Goal: Task Accomplishment & Management: Complete application form

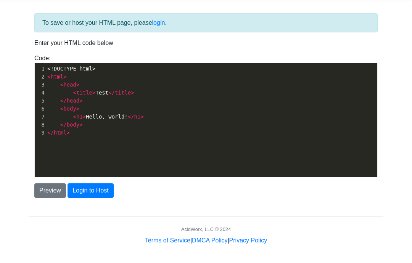
scroll to position [30, 0]
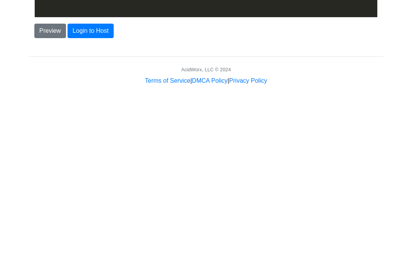
click at [82, 183] on button "Login to Host" at bounding box center [90, 190] width 46 height 14
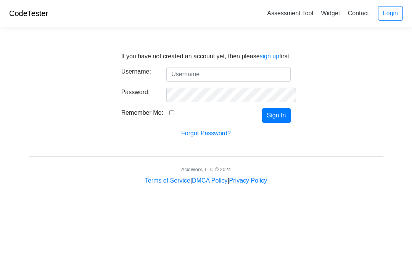
click at [270, 59] on link "sign up" at bounding box center [269, 56] width 20 height 6
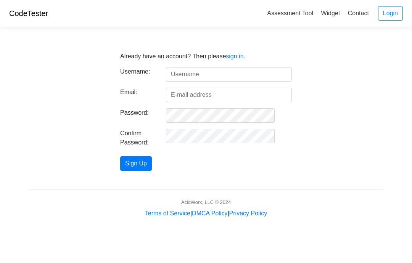
click at [220, 73] on input "text" at bounding box center [229, 74] width 126 height 14
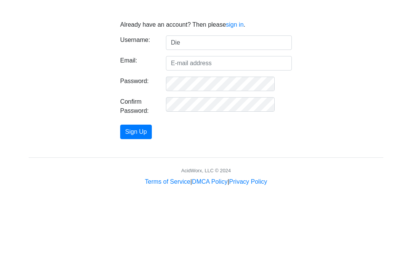
type input "Die"
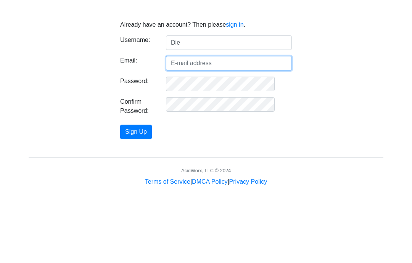
click at [207, 88] on input "Email:" at bounding box center [229, 95] width 126 height 14
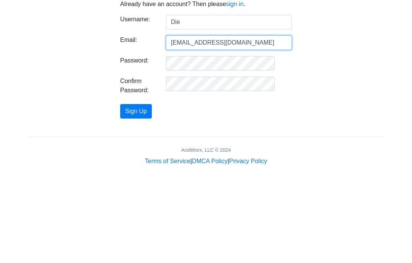
type input "[EMAIL_ADDRESS][DOMAIN_NAME]"
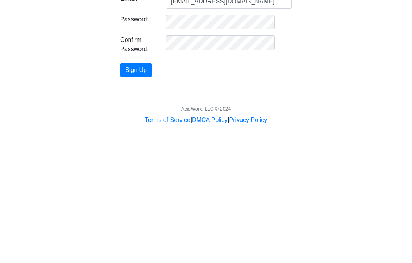
click at [152, 156] on button "Sign Up" at bounding box center [136, 163] width 32 height 14
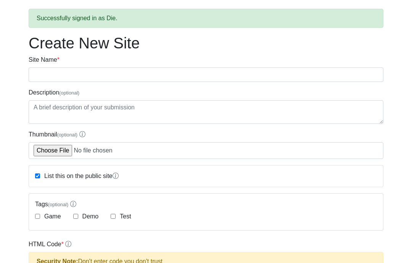
scroll to position [29, 0]
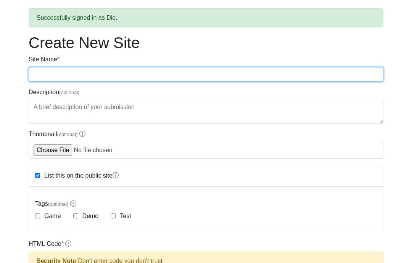
click at [41, 74] on input "Site Name *" at bounding box center [206, 74] width 354 height 14
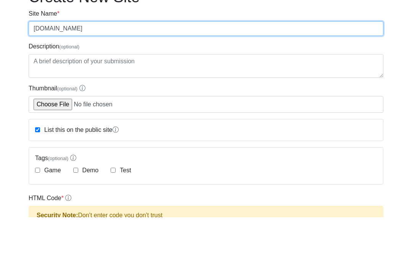
type input "[DOMAIN_NAME]"
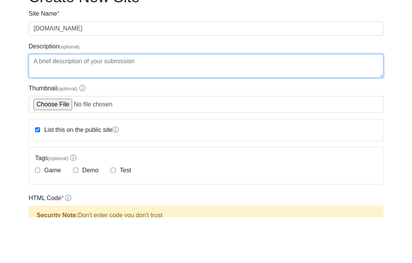
click at [45, 100] on textarea "Description (optional)" at bounding box center [206, 112] width 354 height 24
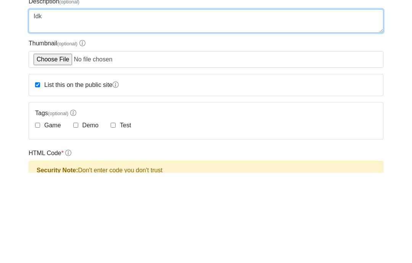
type textarea "Idk"
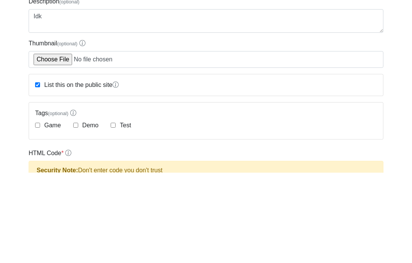
click at [44, 142] on input "Thumbnail (optional)" at bounding box center [206, 150] width 354 height 17
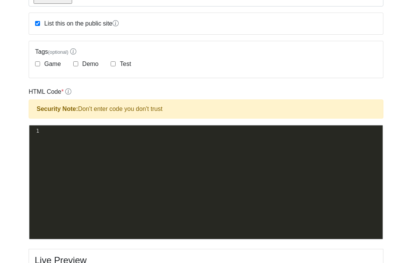
scroll to position [181, 0]
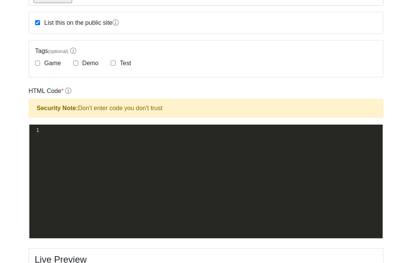
click at [115, 66] on input "Test" at bounding box center [113, 63] width 5 height 5
checkbox input "true"
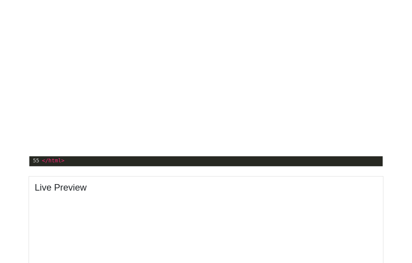
scroll to position [413, 0]
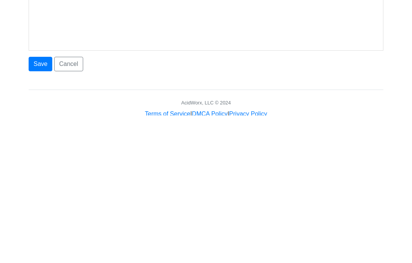
click at [38, 204] on button "Save" at bounding box center [41, 211] width 24 height 14
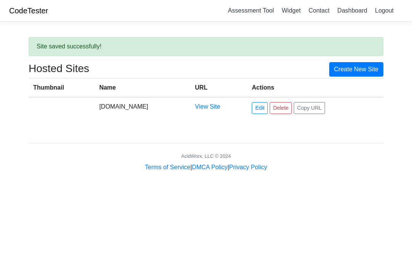
click at [323, 110] on button "Copy URL" at bounding box center [309, 108] width 32 height 12
